Goal: Find specific page/section: Find specific page/section

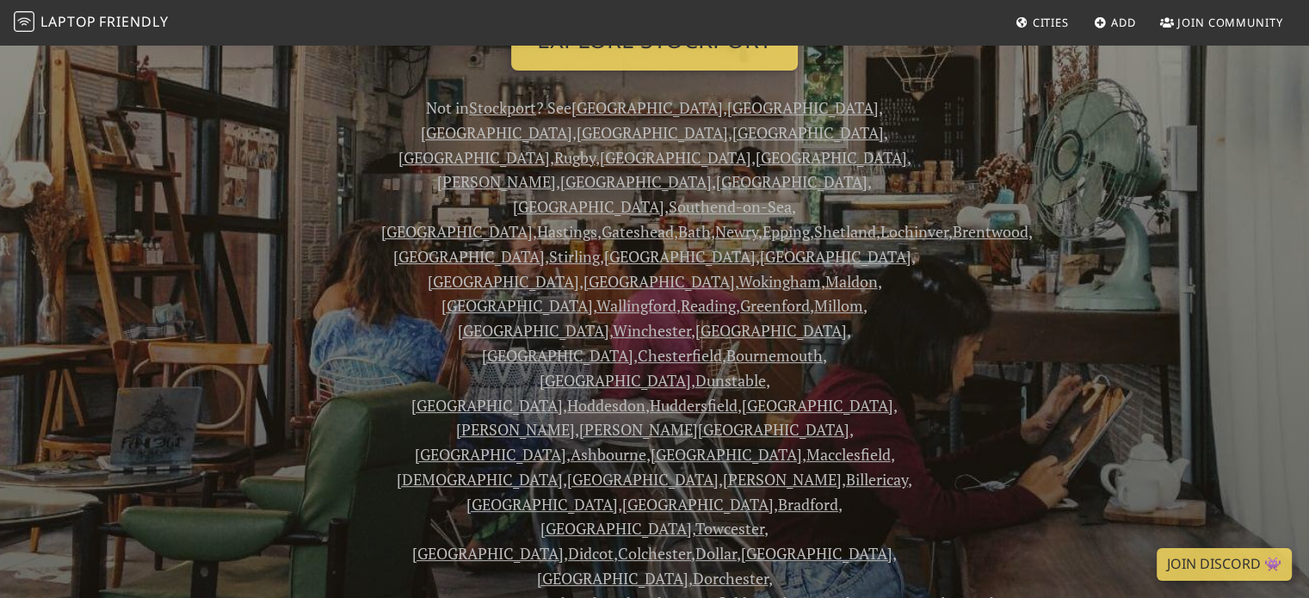
scroll to position [344, 0]
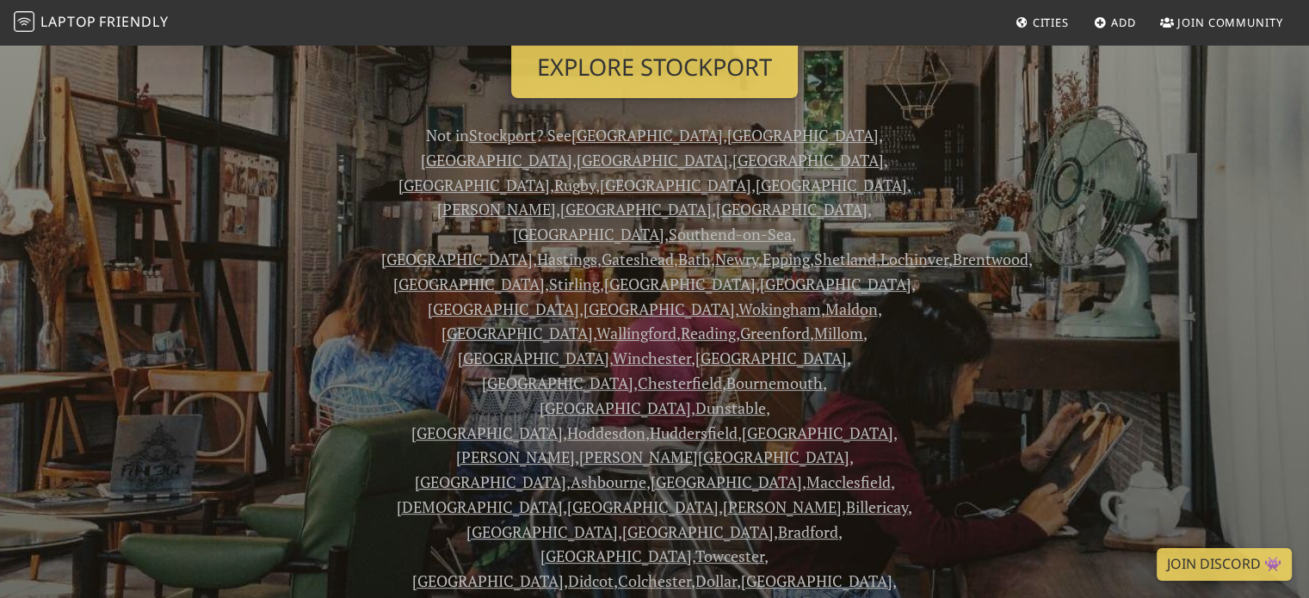
click at [868, 199] on link "[GEOGRAPHIC_DATA]" at bounding box center [791, 209] width 151 height 21
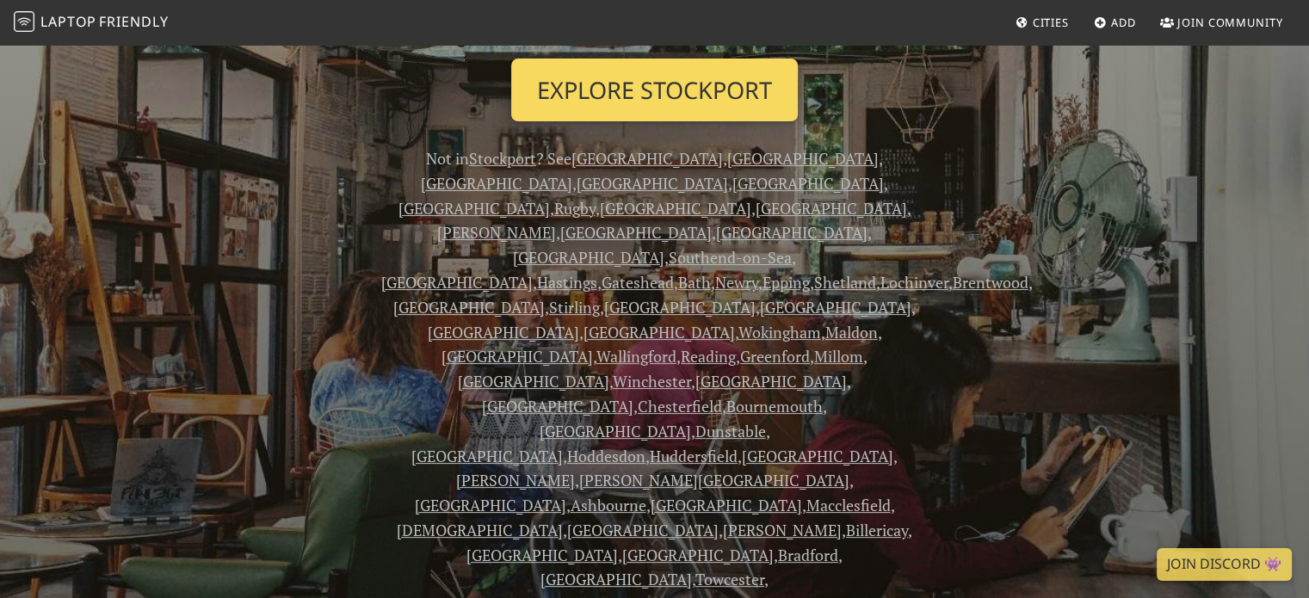
scroll to position [258, 0]
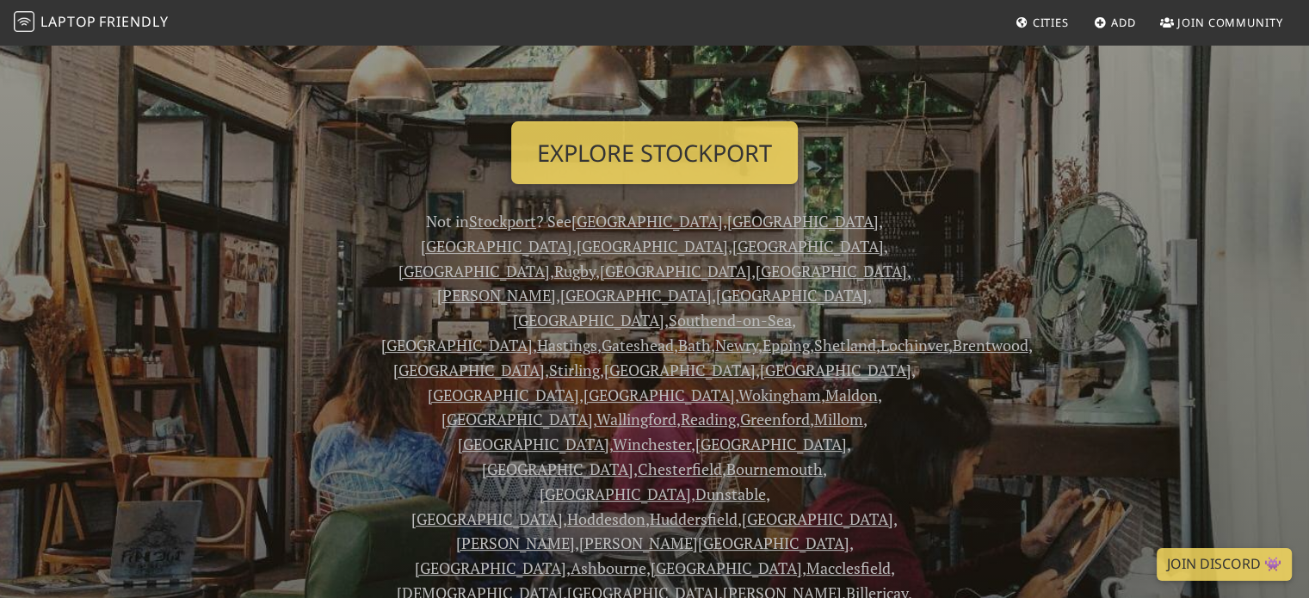
click at [727, 219] on link "London" at bounding box center [802, 221] width 151 height 21
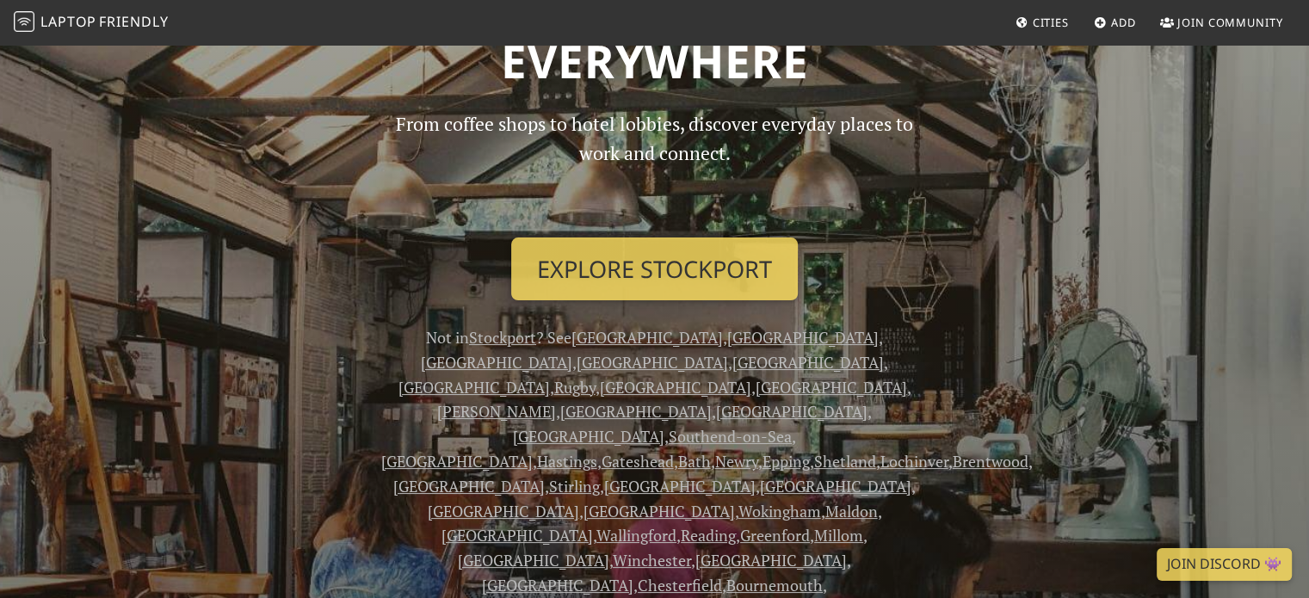
scroll to position [0, 0]
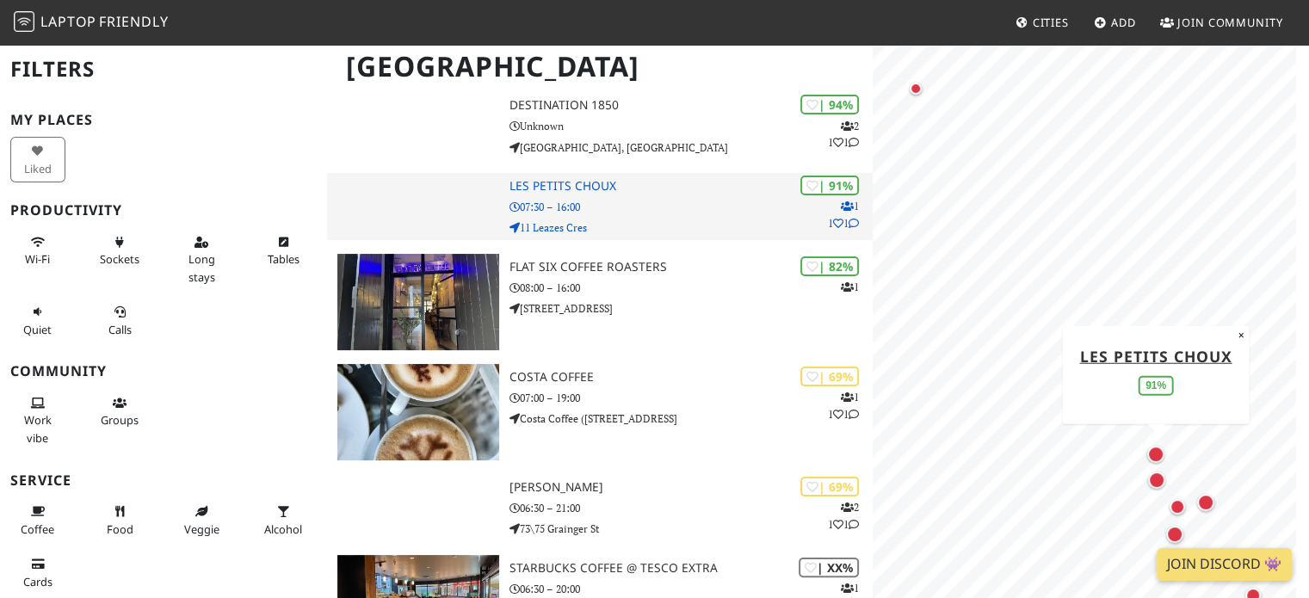
scroll to position [344, 0]
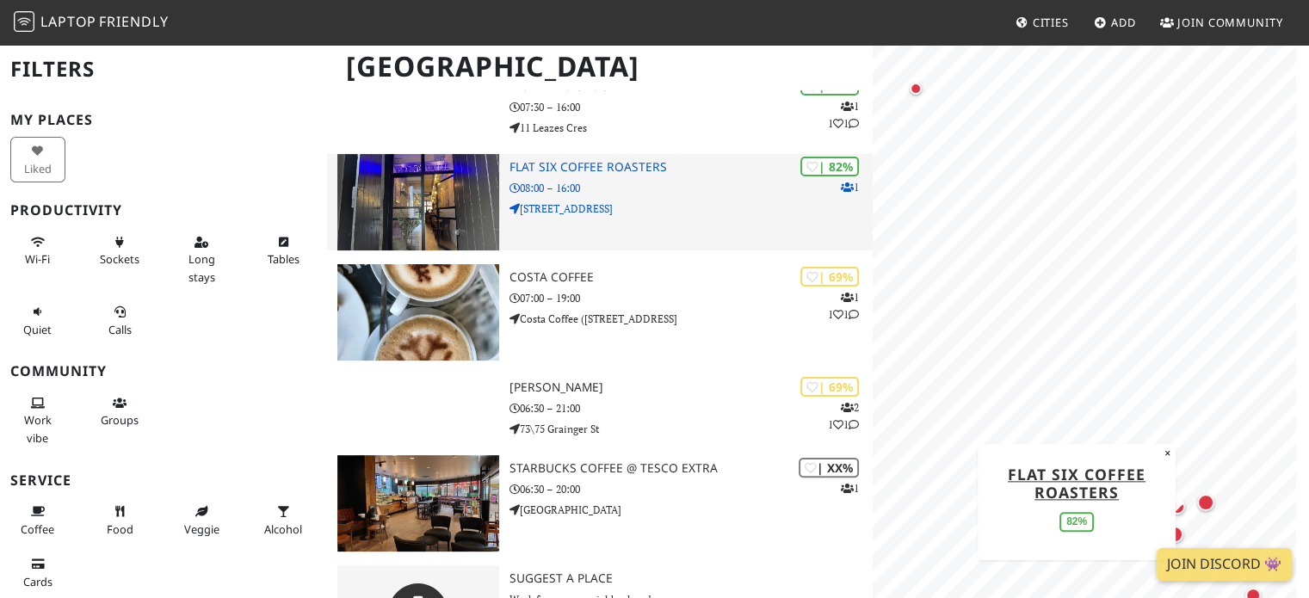
click at [615, 182] on p "08:00 – 16:00" at bounding box center [692, 188] width 364 height 16
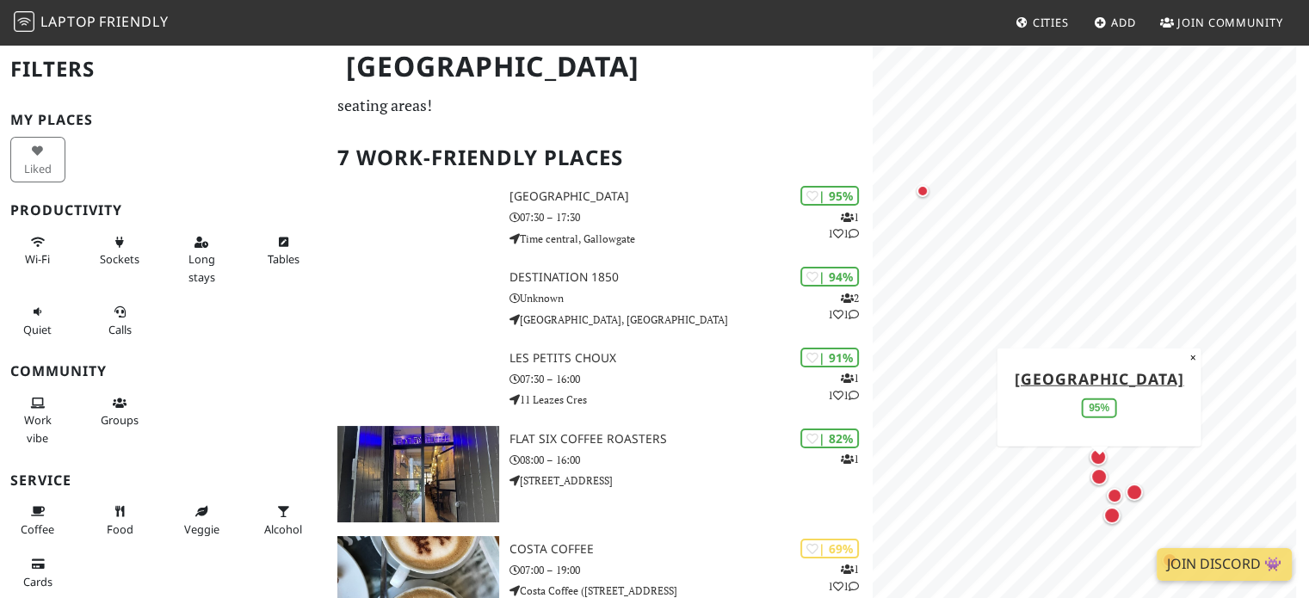
scroll to position [0, 0]
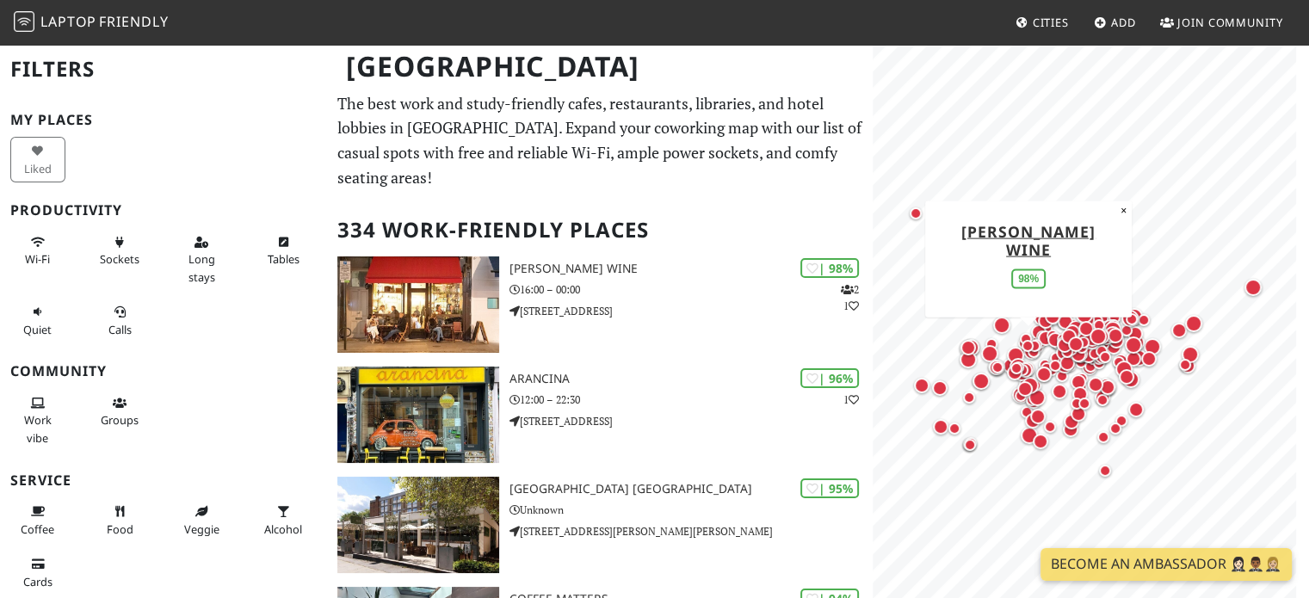
drag, startPoint x: 1112, startPoint y: 233, endPoint x: 1101, endPoint y: 232, distance: 11.2
click at [1116, 219] on button "×" at bounding box center [1124, 210] width 16 height 19
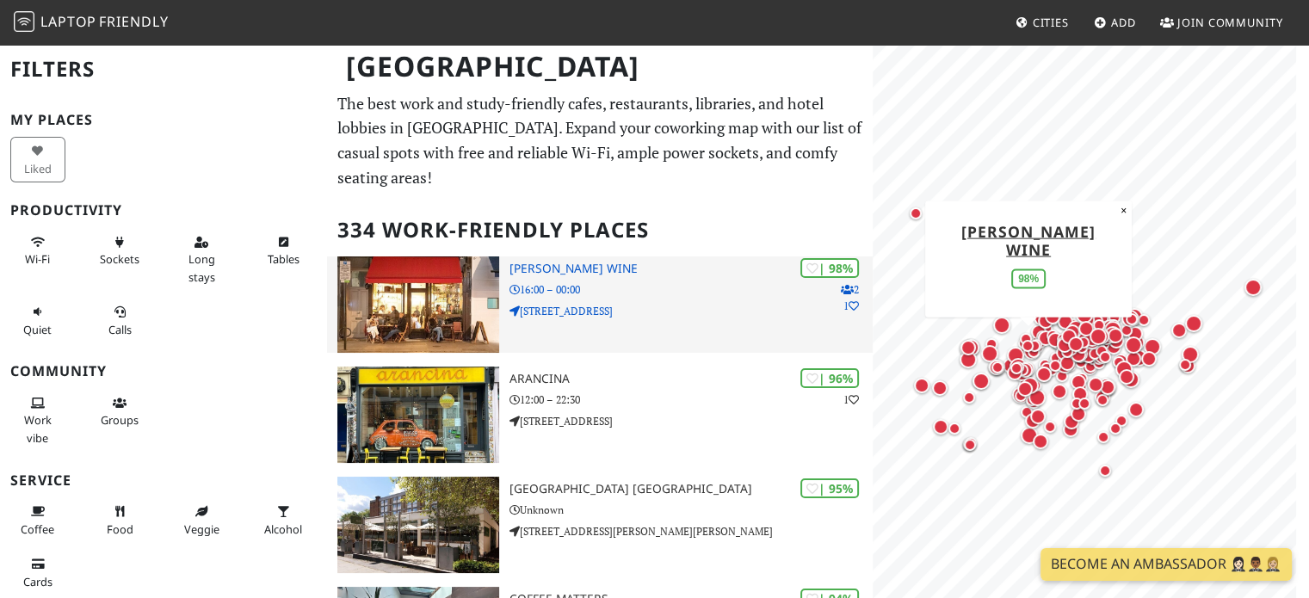
click at [670, 303] on p "305 Westbourne Grove" at bounding box center [692, 311] width 364 height 16
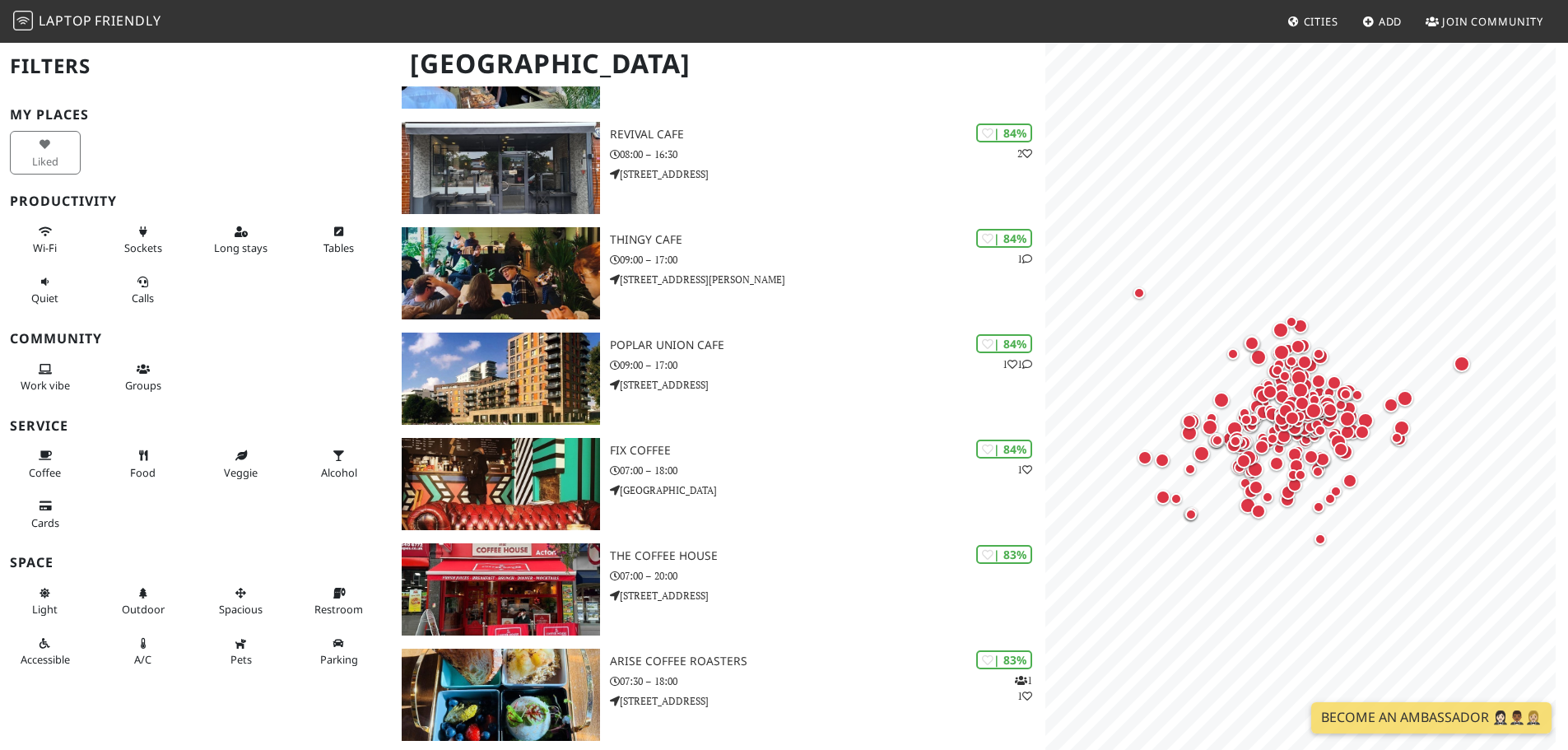
scroll to position [3540, 0]
